Goal: Obtain resource: Obtain resource

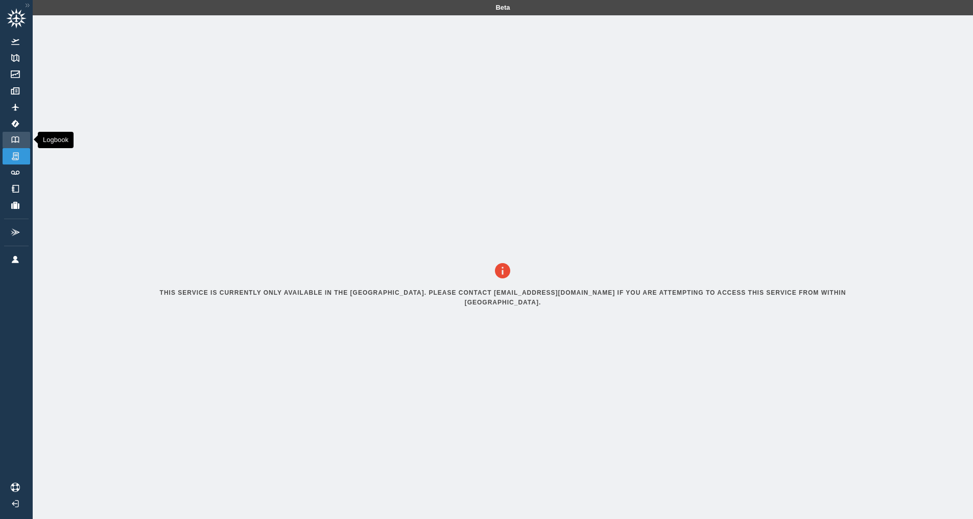
click at [16, 139] on img at bounding box center [15, 139] width 11 height 7
